Goal: Transaction & Acquisition: Purchase product/service

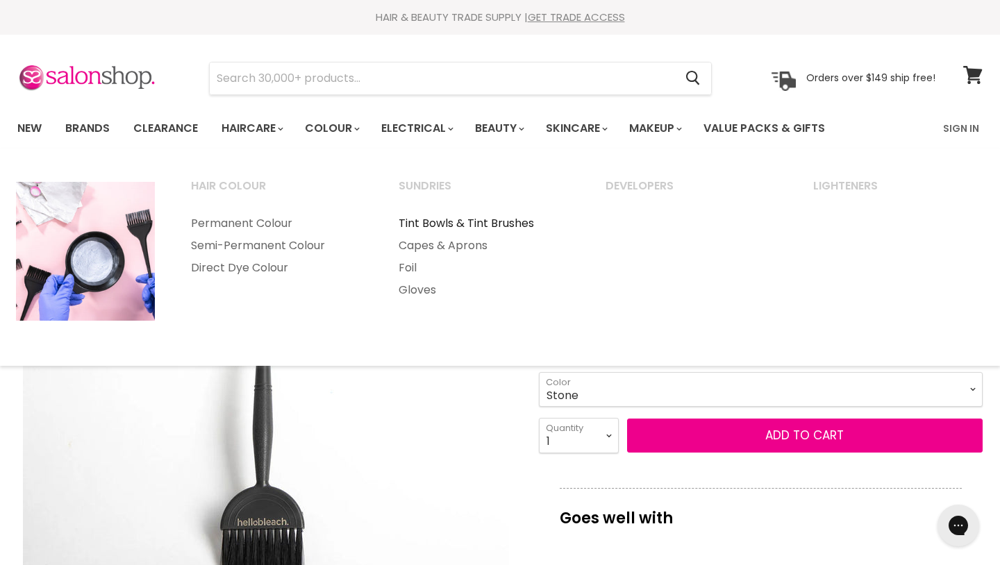
click at [450, 221] on link "Tint Bowls & Tint Brushes" at bounding box center [483, 224] width 205 height 22
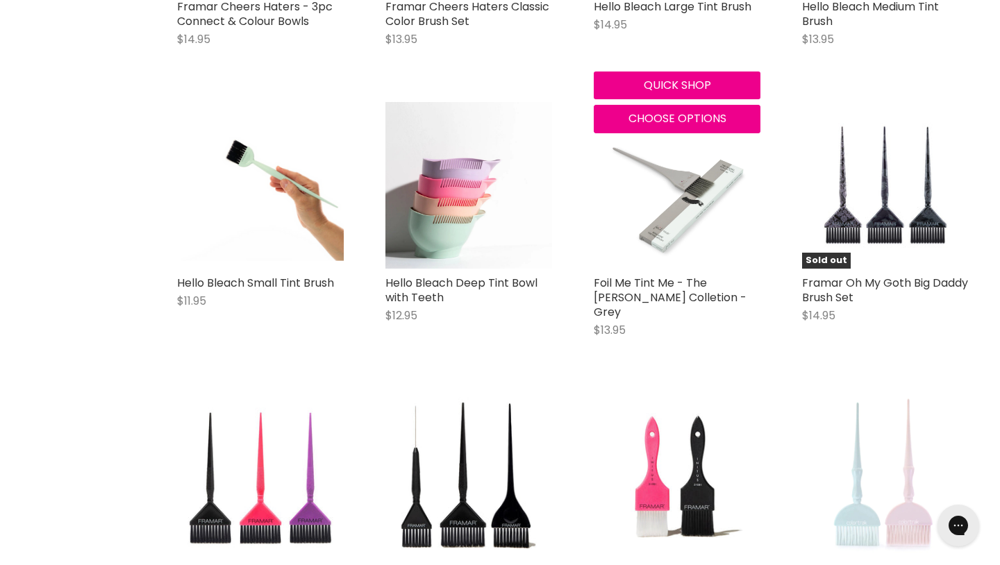
scroll to position [2769, 0]
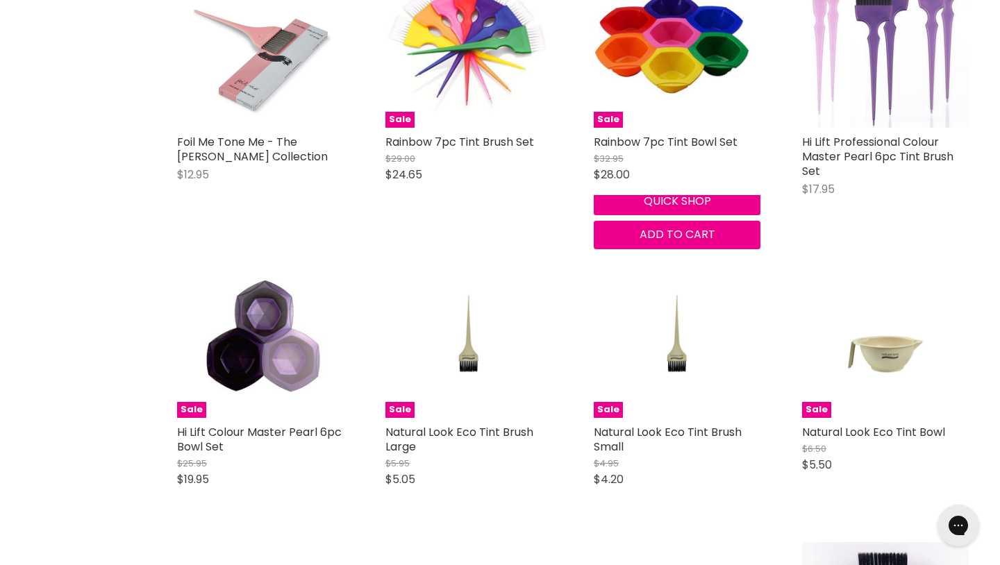
scroll to position [6424, 0]
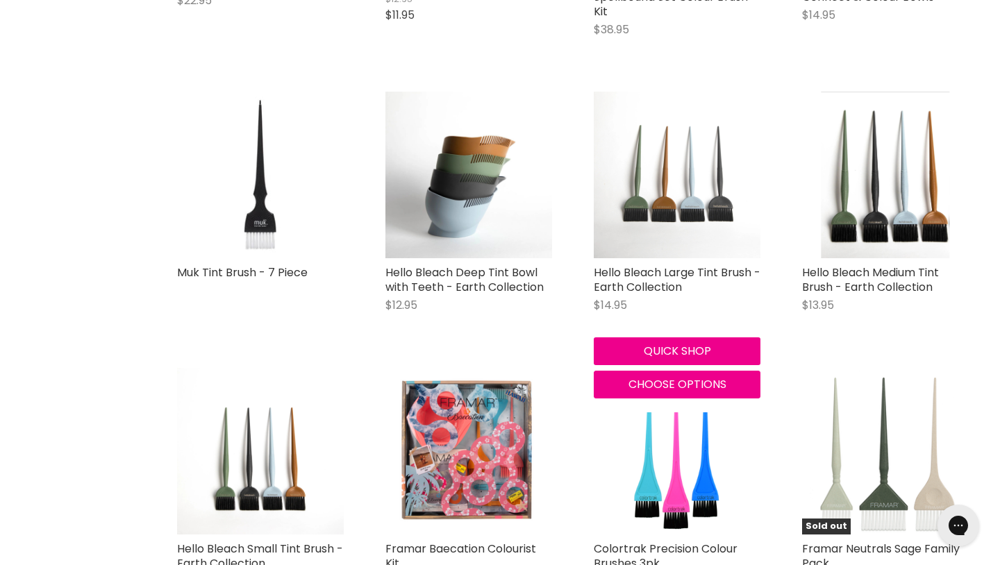
scroll to position [1683, 0]
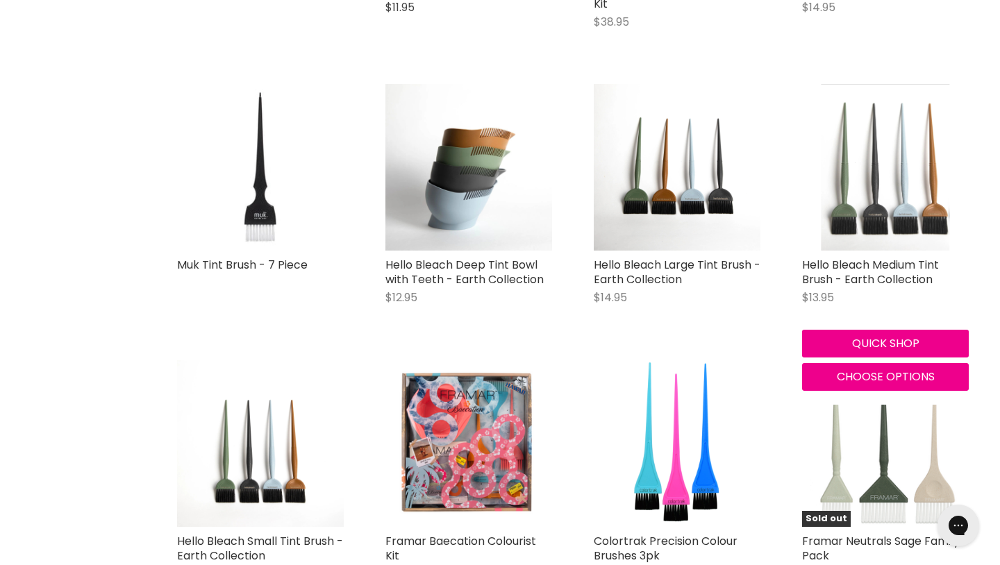
click at [873, 199] on img "Main content" at bounding box center [885, 167] width 129 height 167
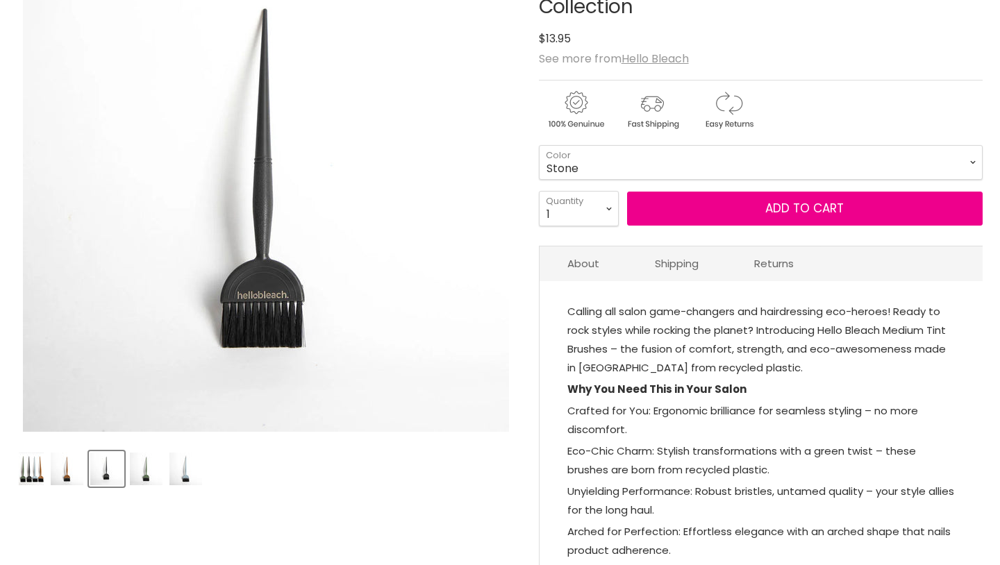
scroll to position [227, 0]
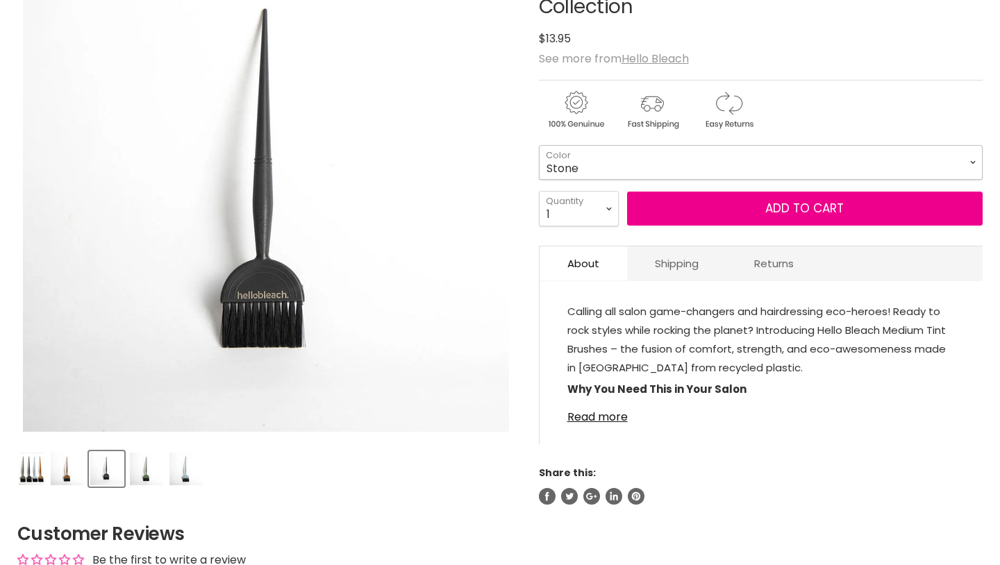
click at [591, 166] on select "Stone Clay Forest Sky" at bounding box center [761, 162] width 444 height 35
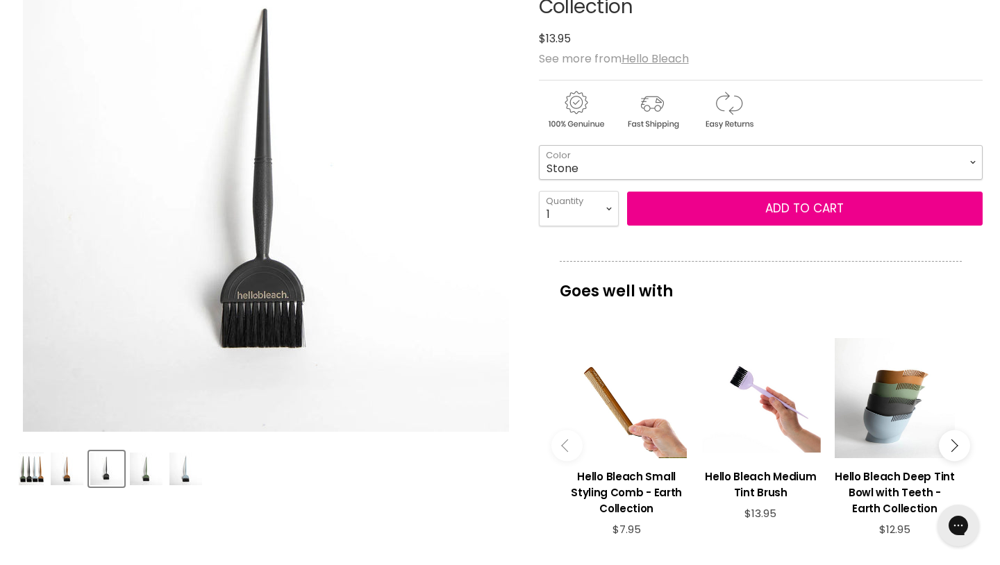
scroll to position [0, 0]
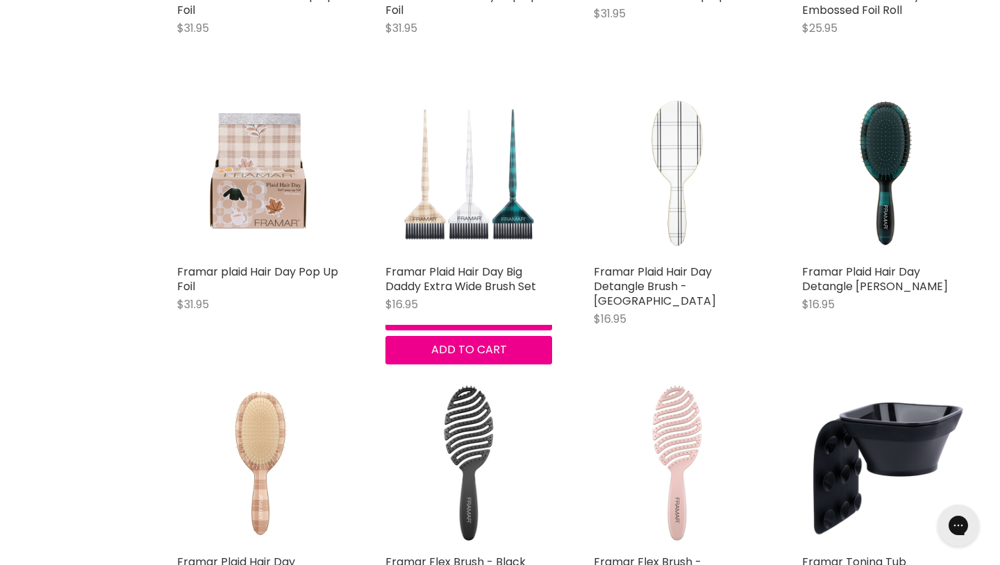
scroll to position [2915, 0]
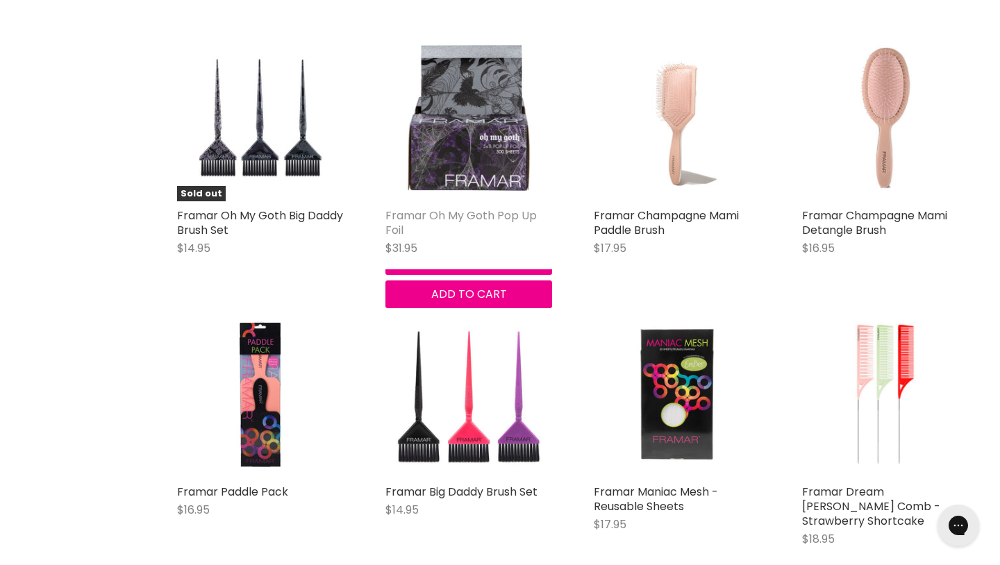
scroll to position [6317, 0]
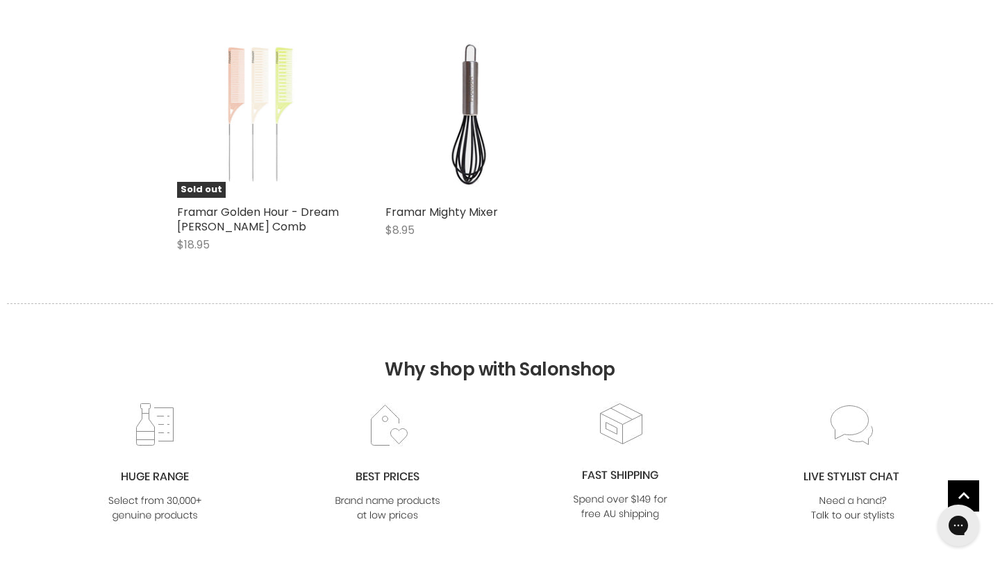
scroll to position [7612, 0]
